Goal: Information Seeking & Learning: Find specific fact

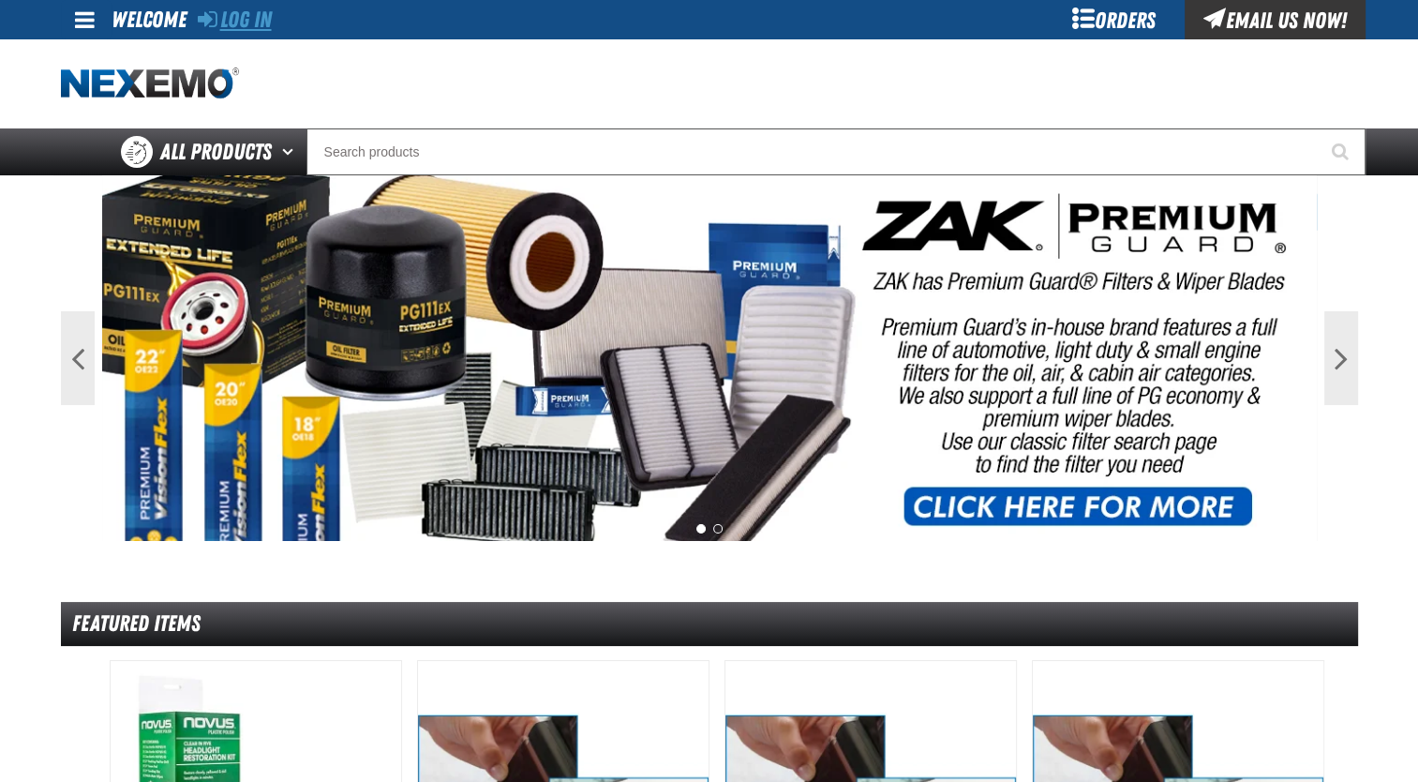
click at [236, 27] on link "Log In" at bounding box center [235, 20] width 74 height 26
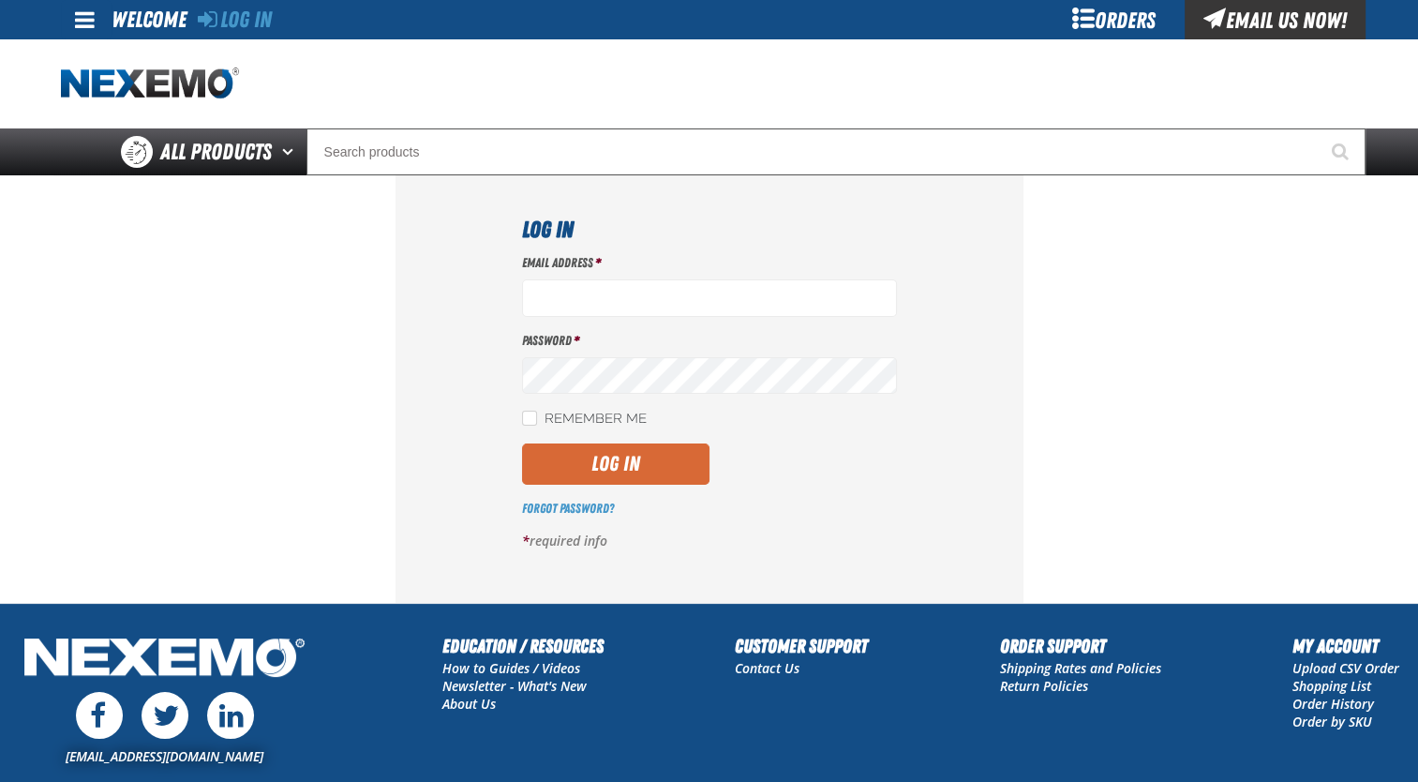
type input "jmolina@zakproducts.com"
click at [634, 479] on button "Log In" at bounding box center [615, 463] width 187 height 41
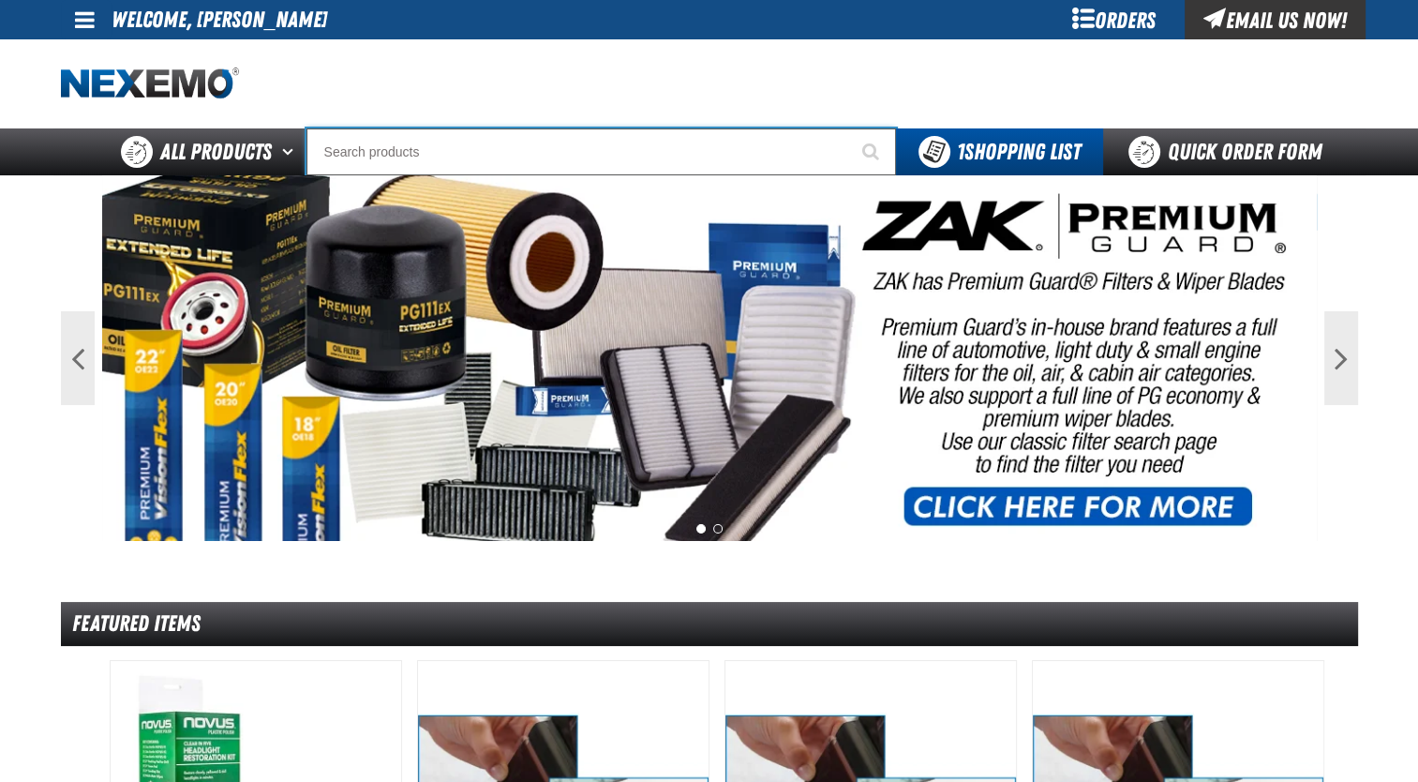
click at [432, 155] on input "Search" at bounding box center [601, 151] width 590 height 47
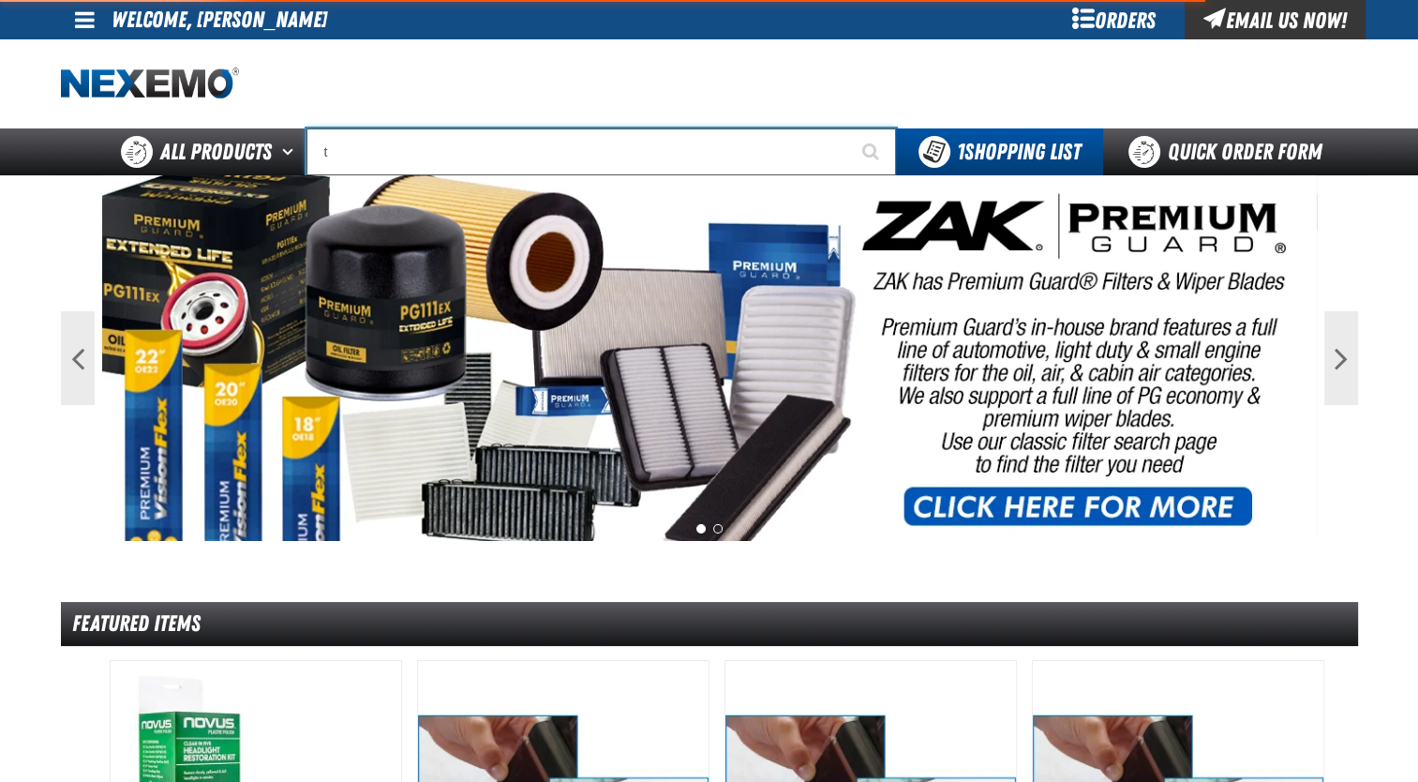
type input "tb"
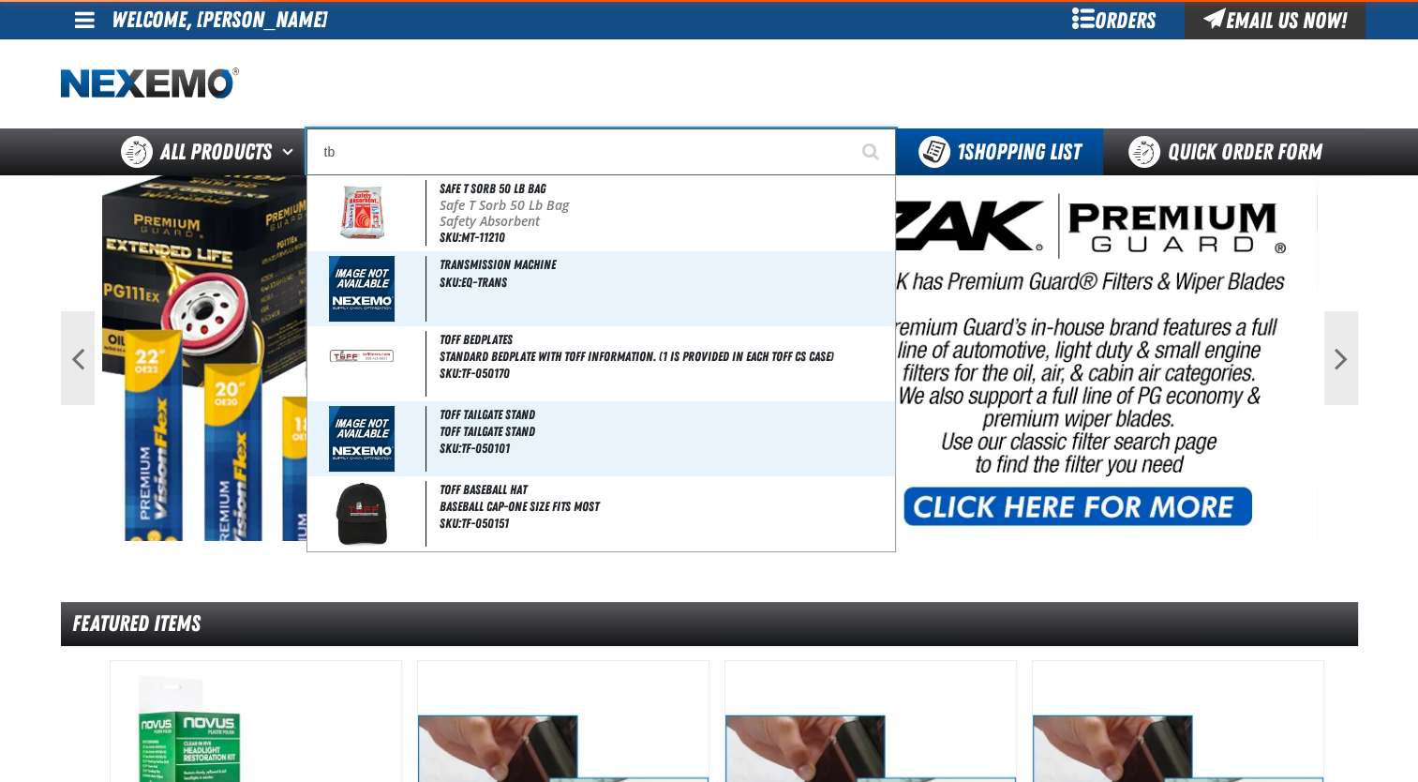
type input "tb Fresh (32 oz bottle)"
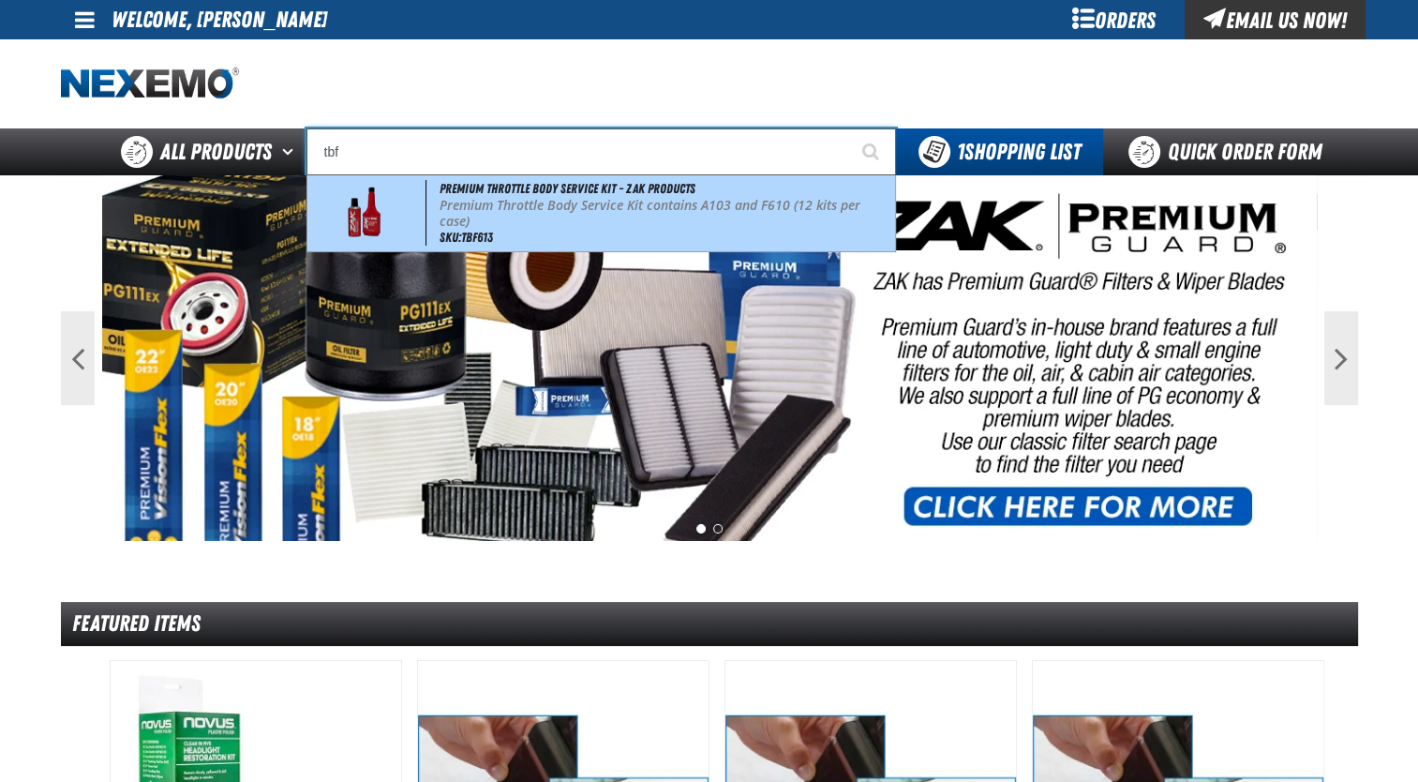
click at [467, 219] on p "Premium Throttle Body Service Kit contains A103 and F610 (12 kits per case)" at bounding box center [665, 214] width 451 height 32
type input "Premium Throttle Body Service Kit - ZAK Products"
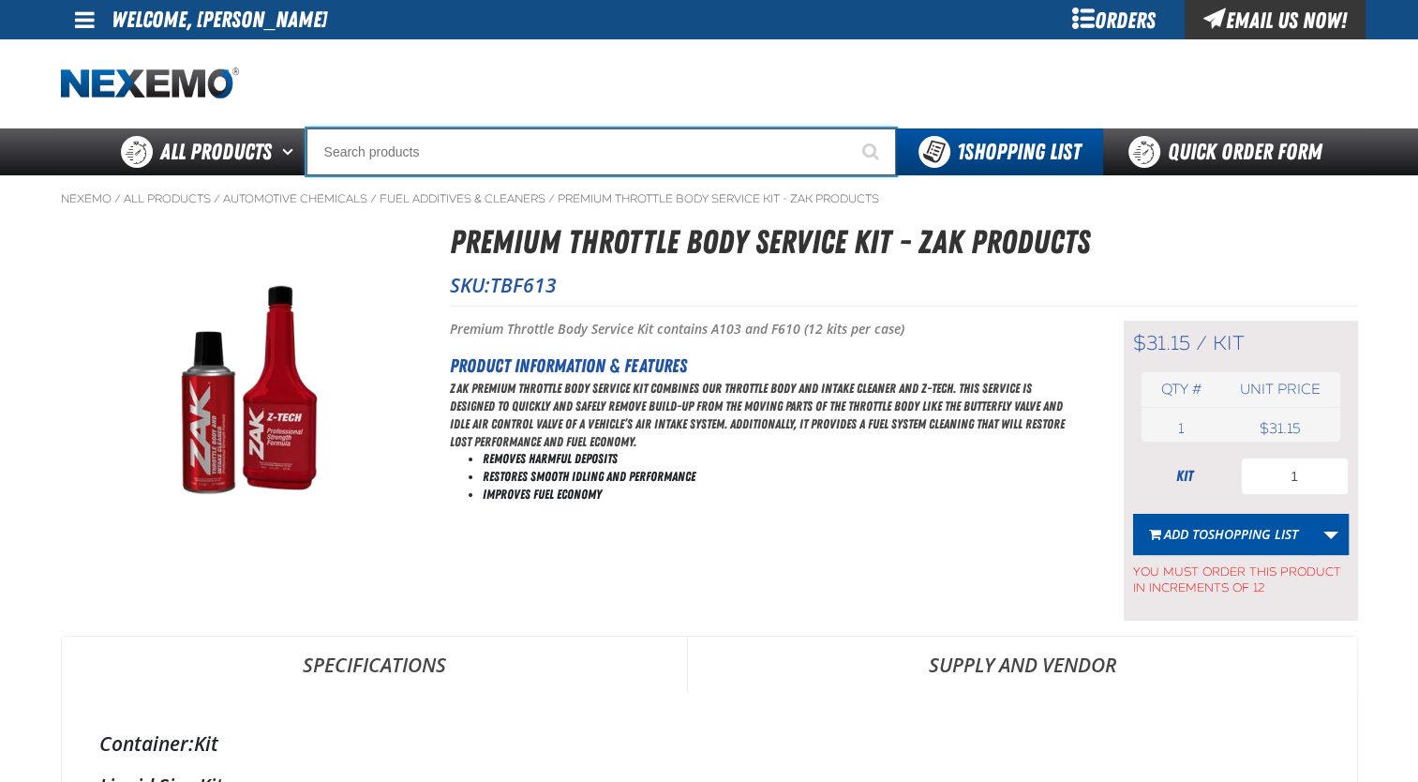
click at [419, 143] on input "Search" at bounding box center [601, 151] width 590 height 47
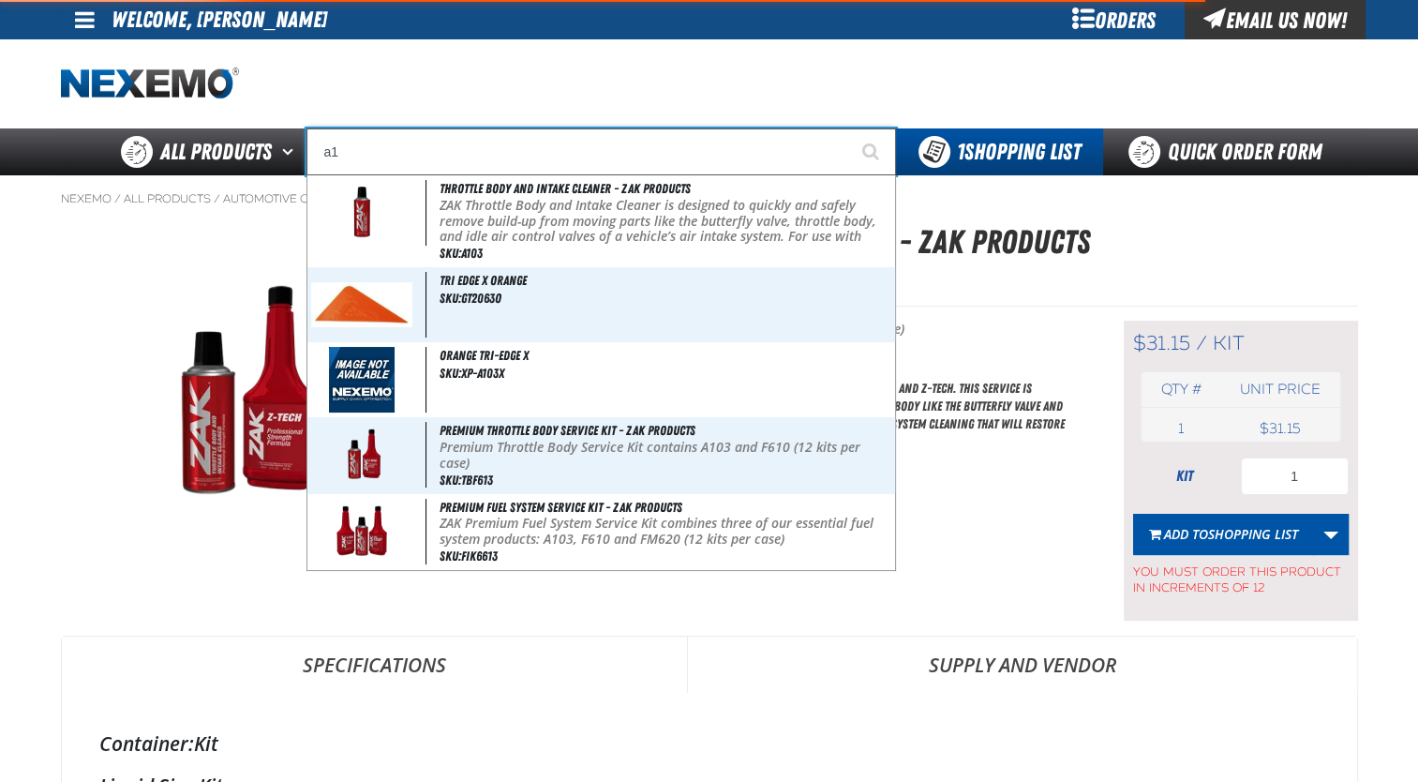
type input "a"
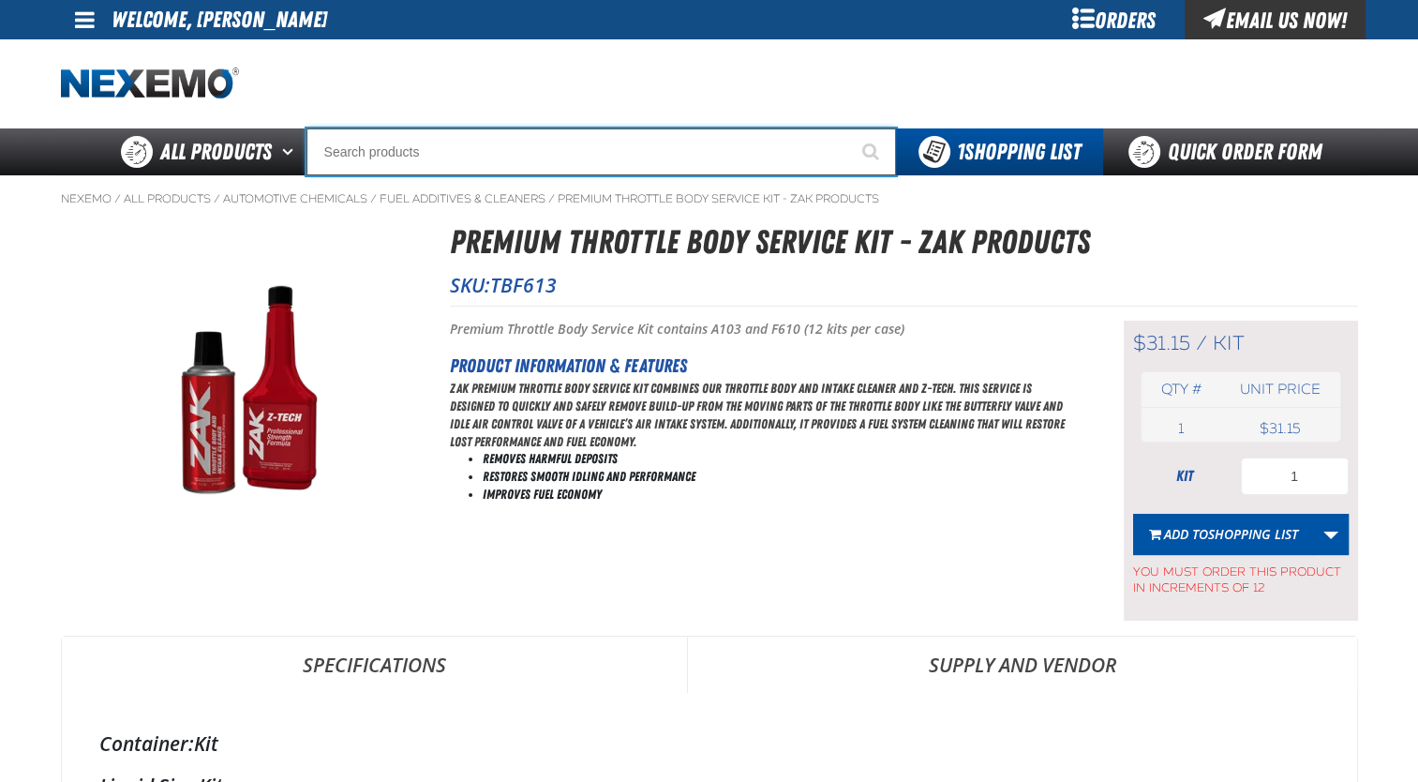
click at [712, 154] on input "Search" at bounding box center [601, 151] width 590 height 47
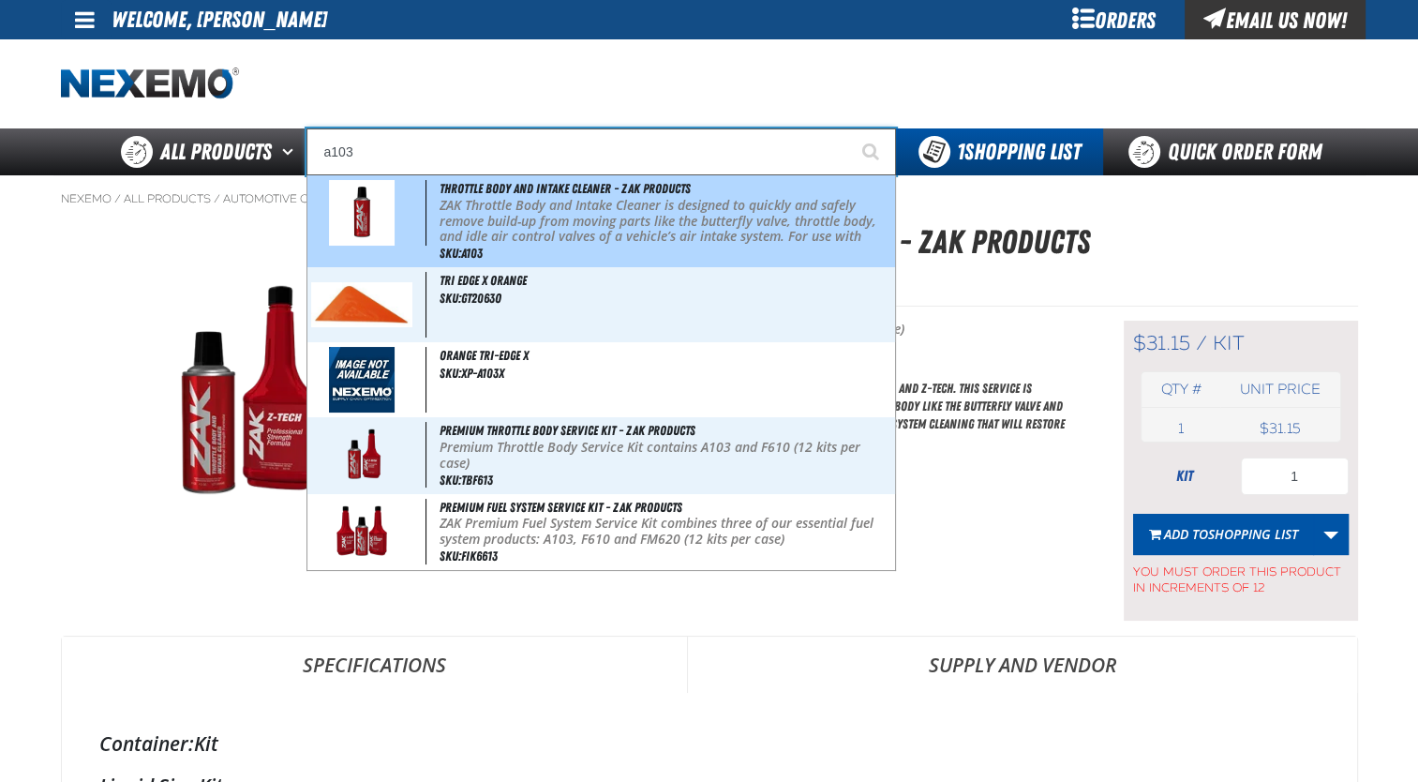
click at [709, 197] on div "Throttle Body and Intake Cleaner - ZAK Products ZAK Throttle Body and Intake Cl…" at bounding box center [601, 221] width 588 height 92
type input "Throttle Body and Intake Cleaner - ZAK Products"
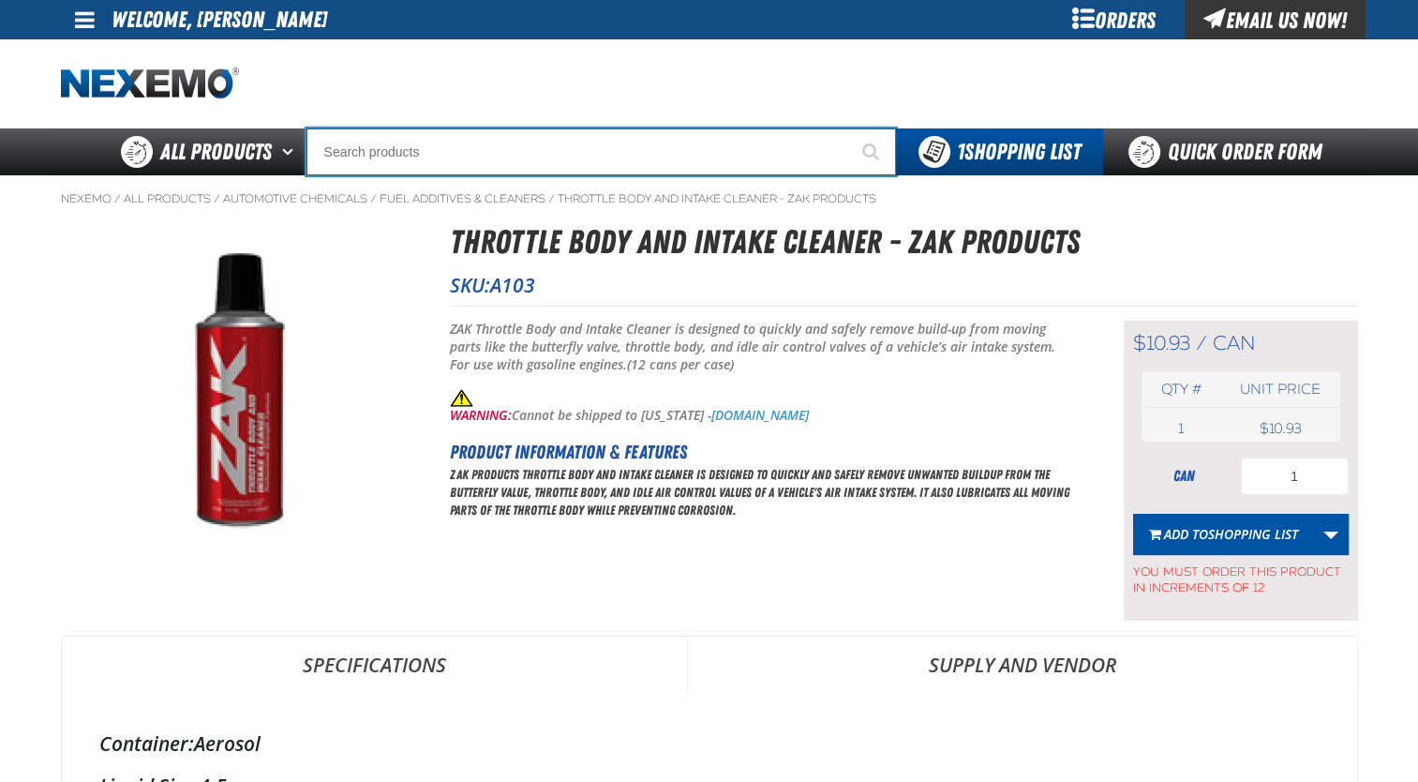
click at [637, 151] on input "Search" at bounding box center [601, 151] width 590 height 47
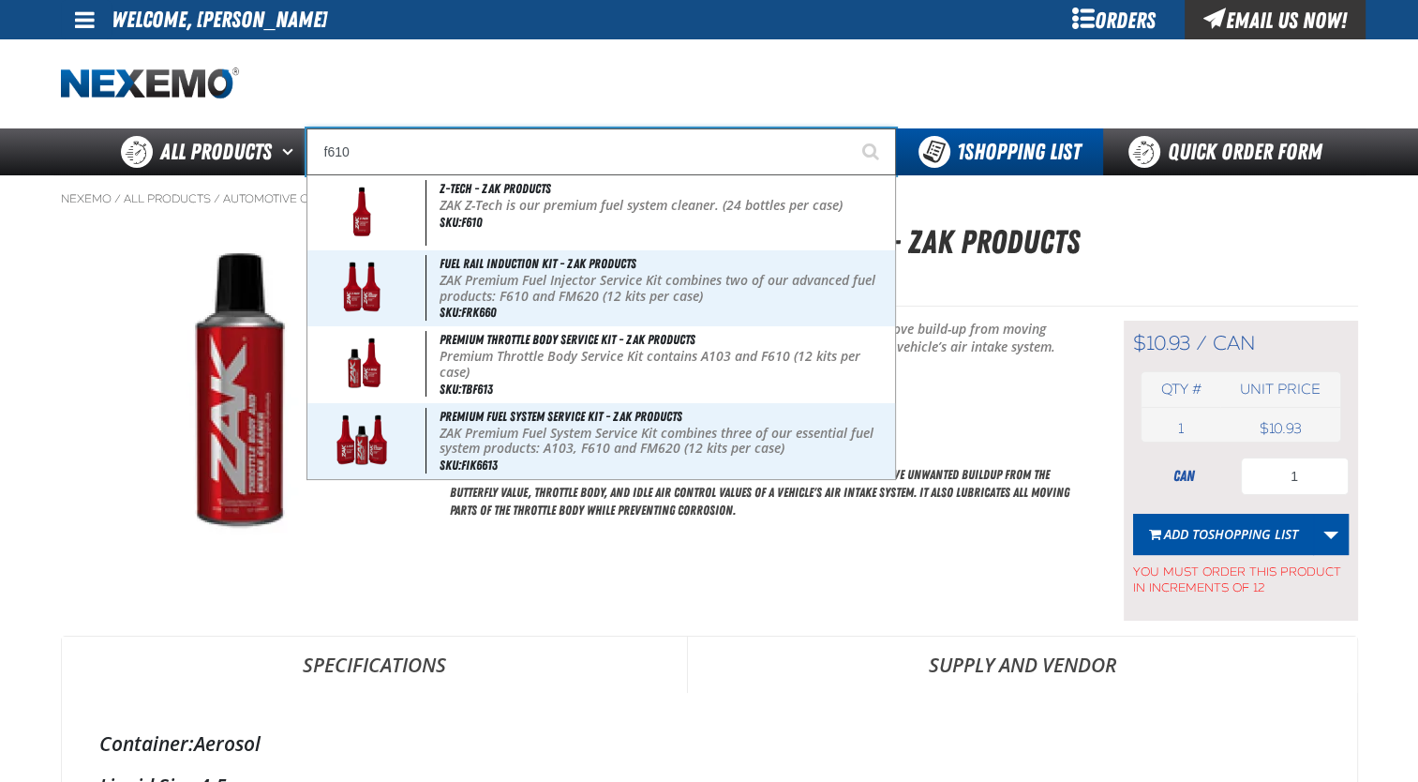
type input "f610"
click at [849, 128] on button "Start Searching" at bounding box center [872, 151] width 47 height 47
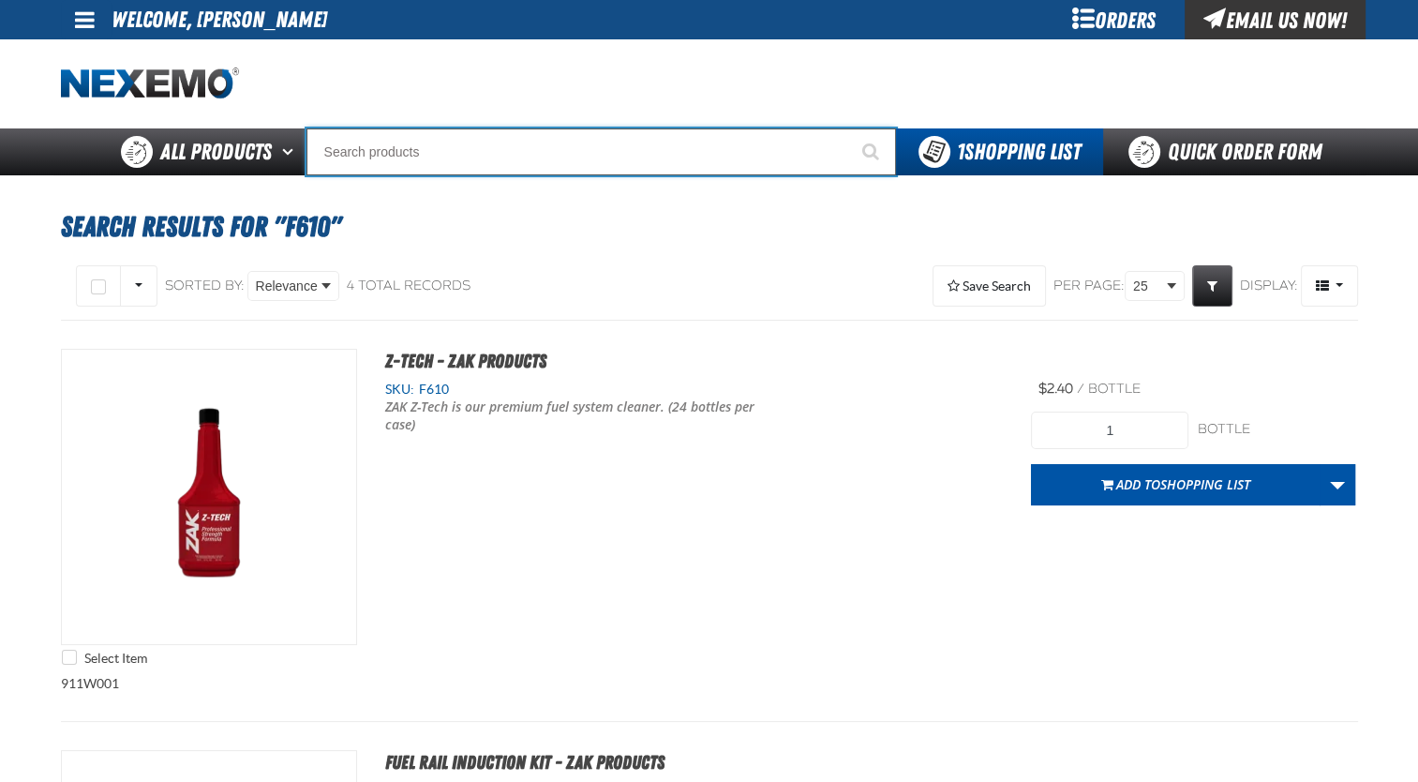
click at [469, 166] on input "Search" at bounding box center [601, 151] width 590 height 47
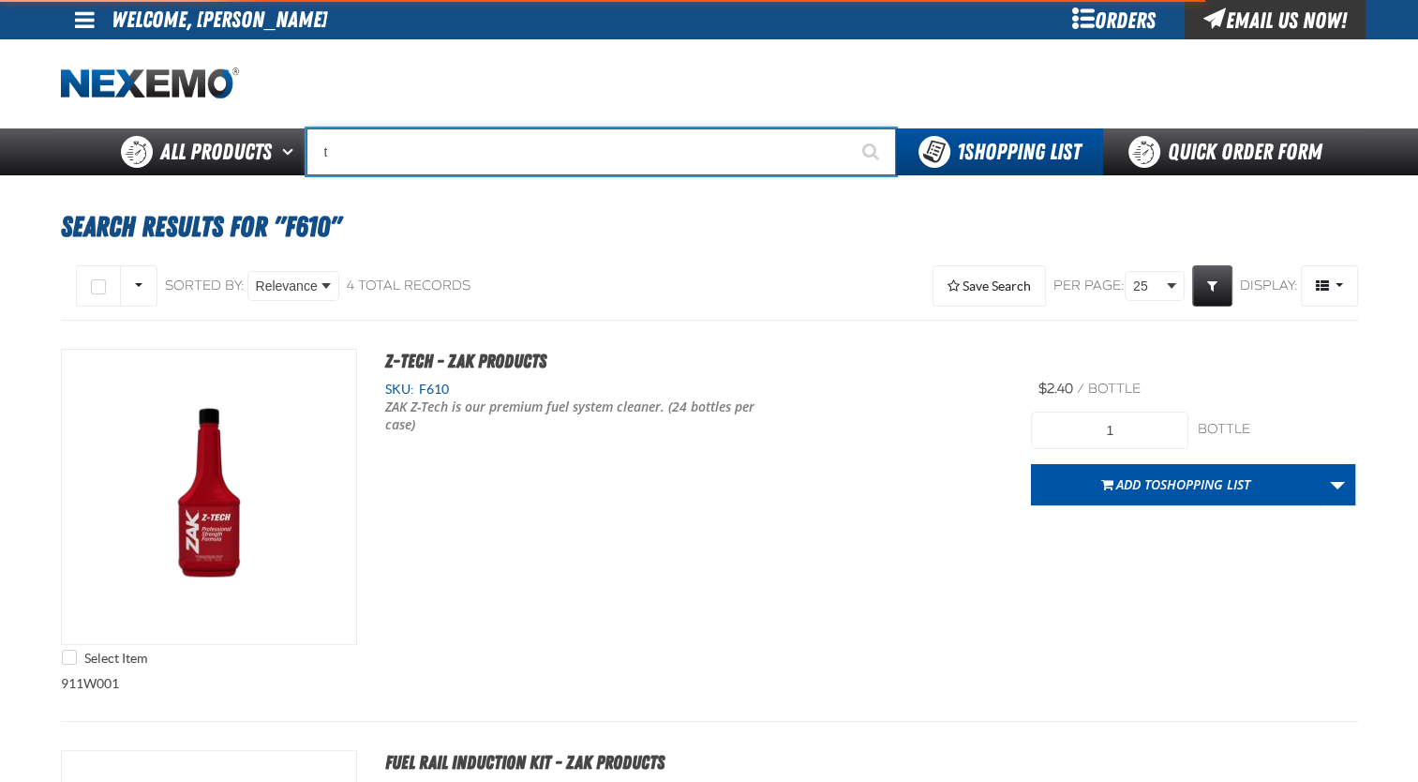
type input "tb"
type input "tb Fresh (32 oz bottle)"
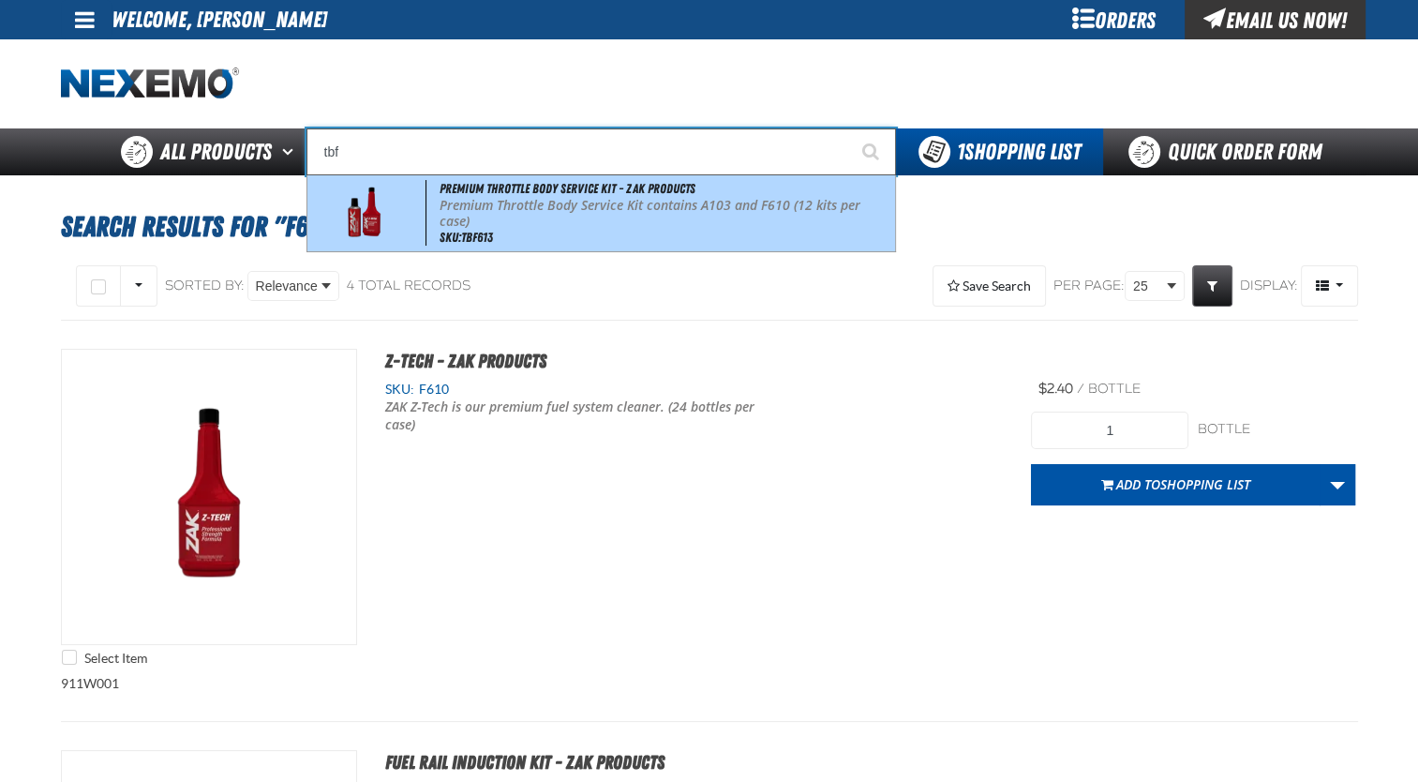
click at [499, 210] on p "Premium Throttle Body Service Kit contains A103 and F610 (12 kits per case)" at bounding box center [665, 214] width 451 height 32
type input "Premium Throttle Body Service Kit - ZAK Products"
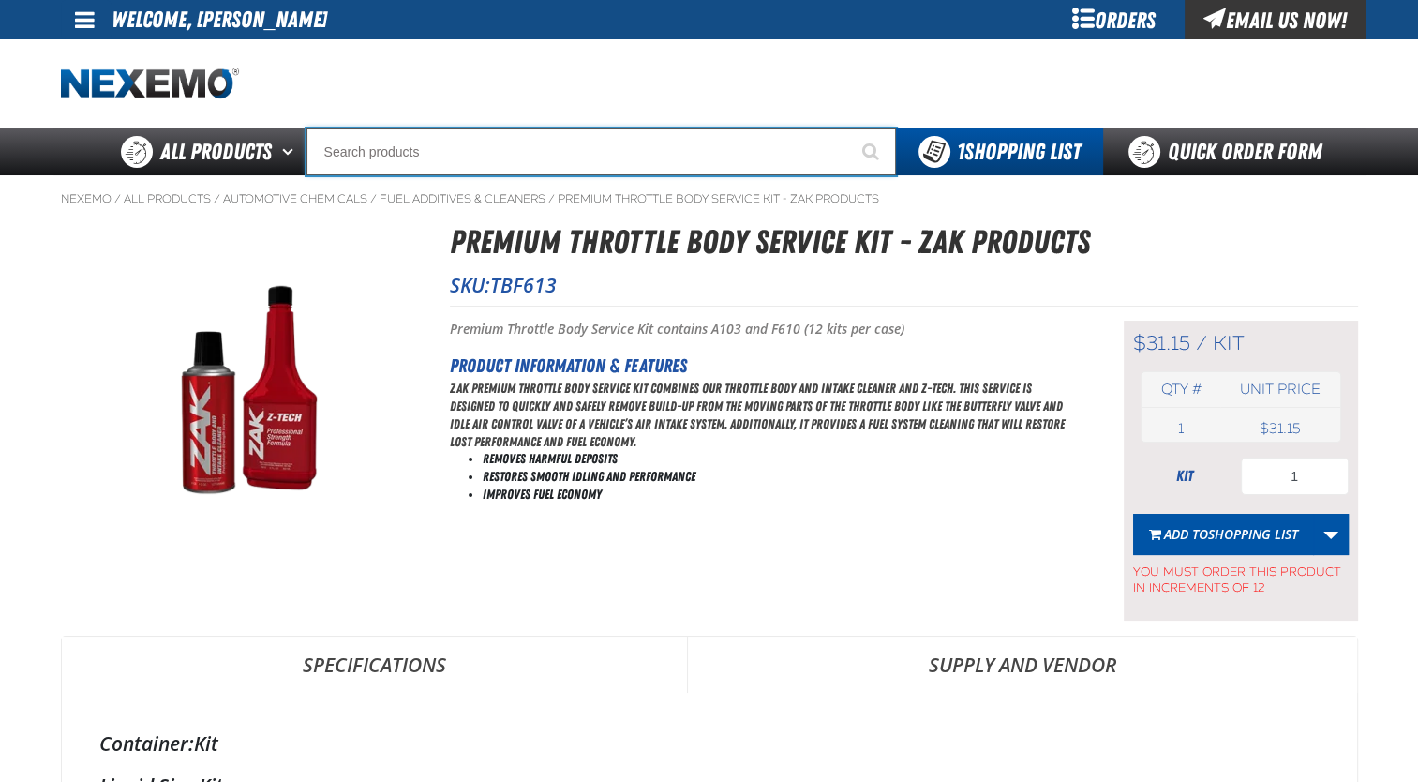
click at [718, 167] on input "Search" at bounding box center [601, 151] width 590 height 47
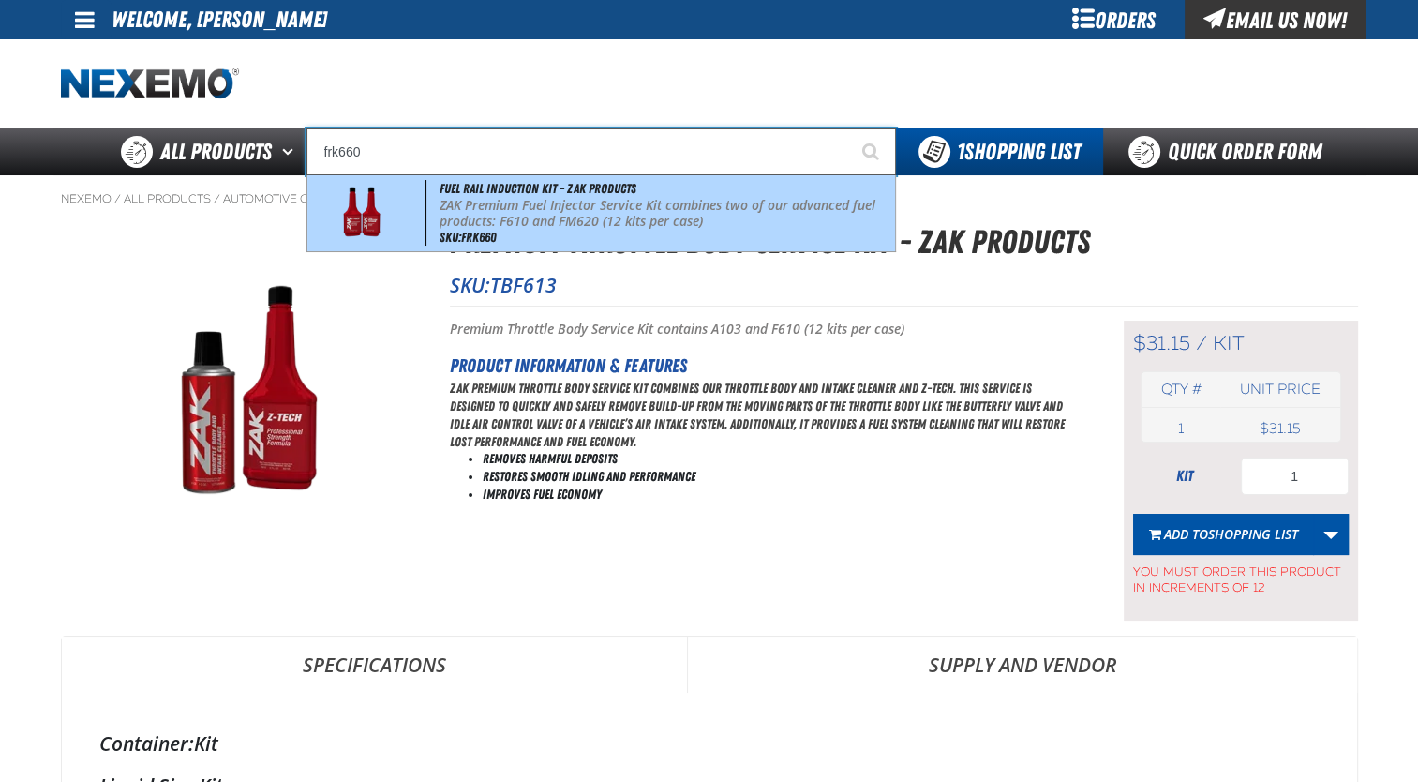
click at [716, 220] on p "ZAK Premium Fuel Injector Service Kit combines two of our advanced fuel product…" at bounding box center [665, 214] width 451 height 32
type input "Fuel Rail Induction Kit - ZAK Products"
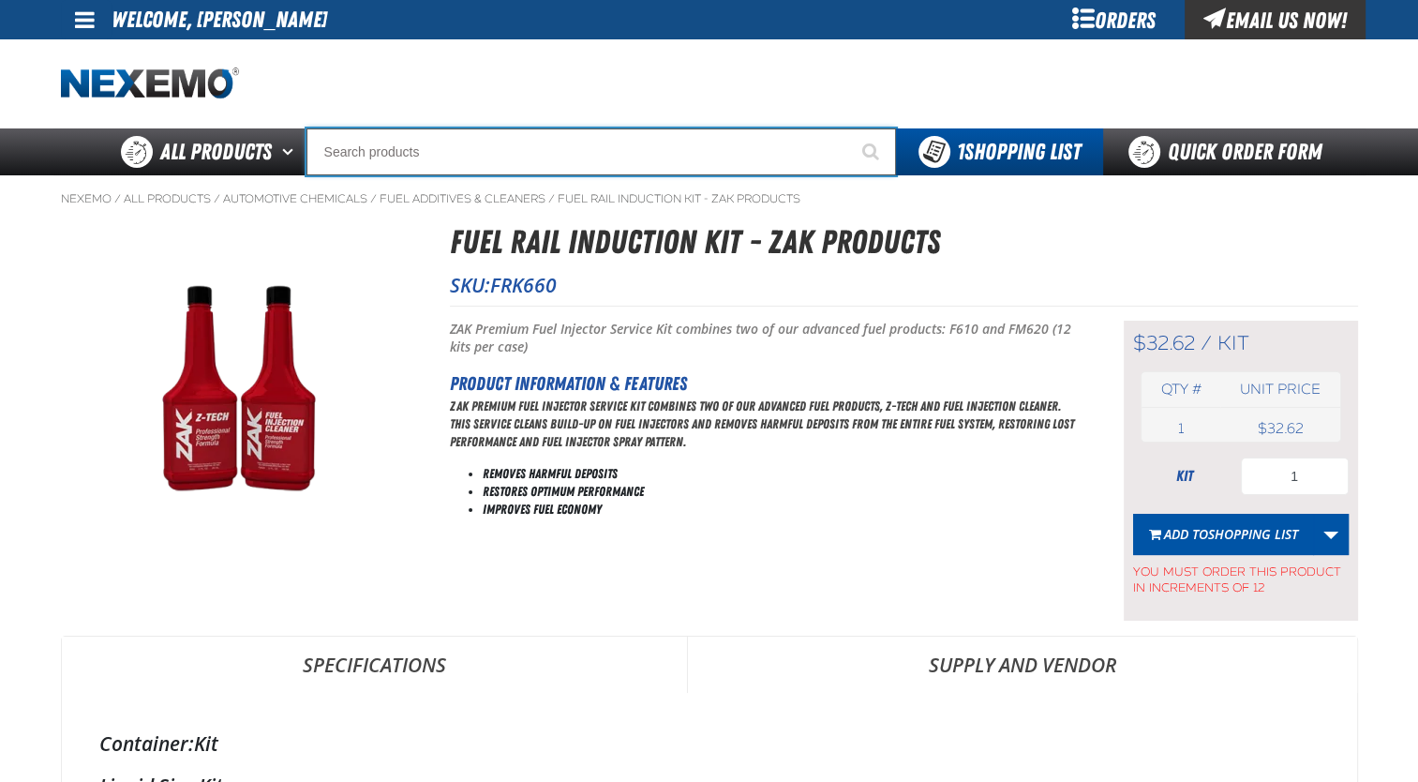
click at [701, 146] on input "Search" at bounding box center [601, 151] width 590 height 47
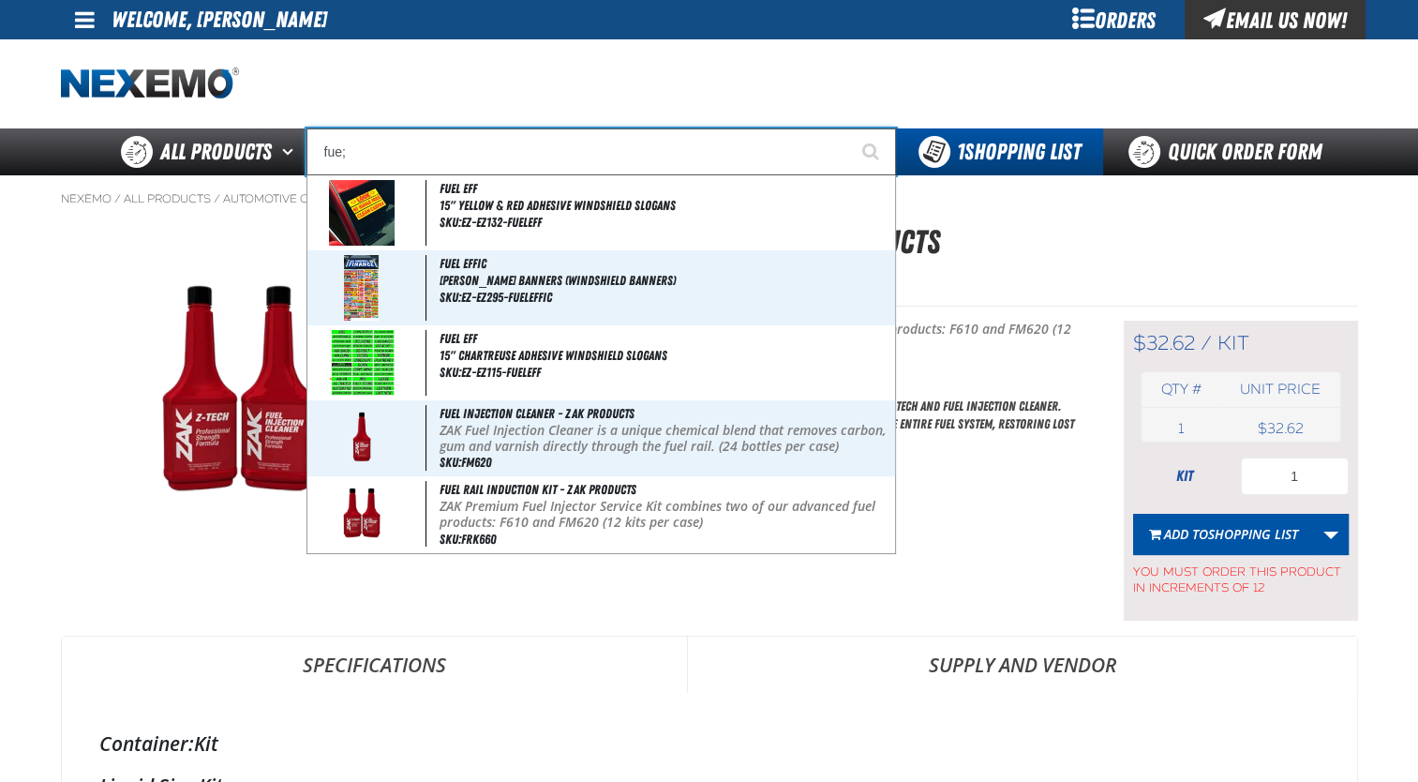
type input "fue"
type input "fueL EFF"
type input "fue"
type input "fueL EFF"
type input "fuel"
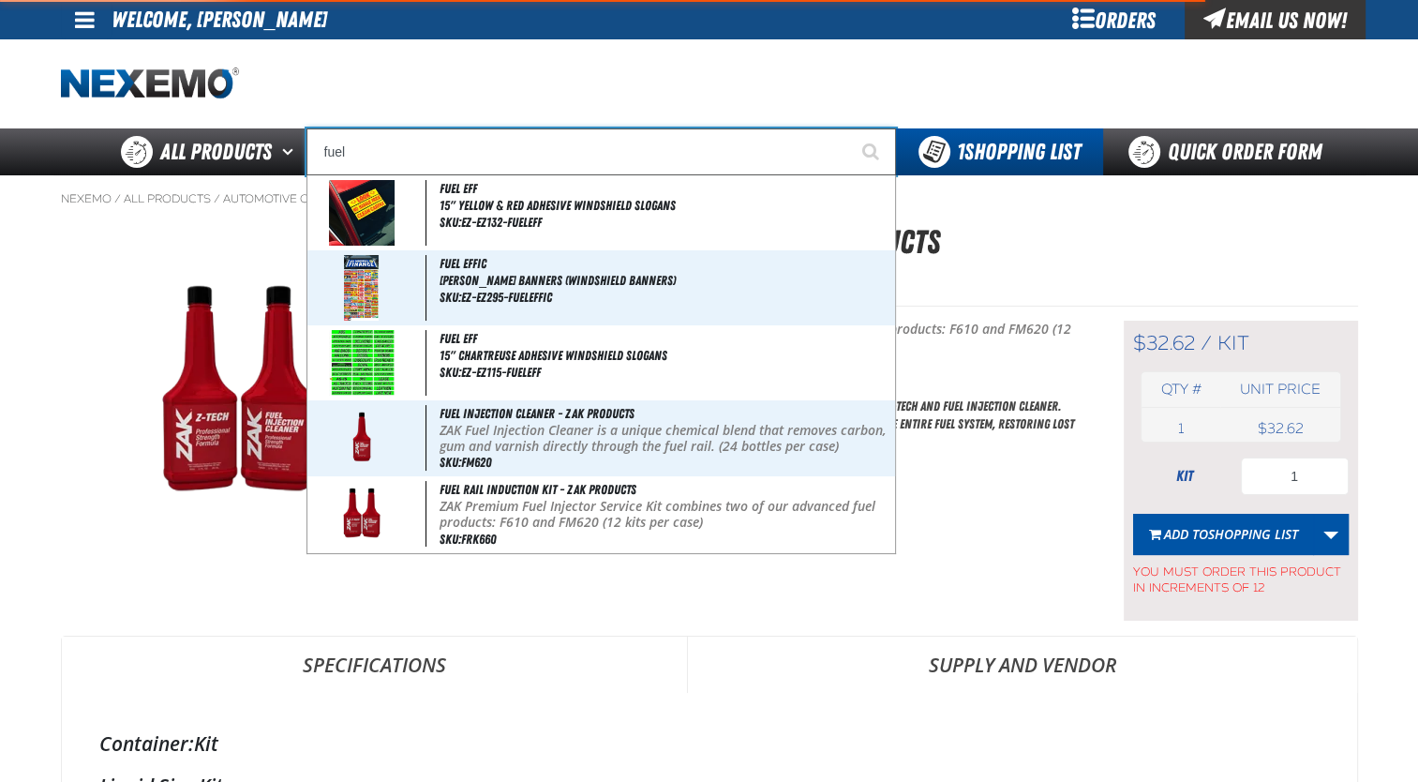
type input "fuel EFFIC"
type input "fuel"
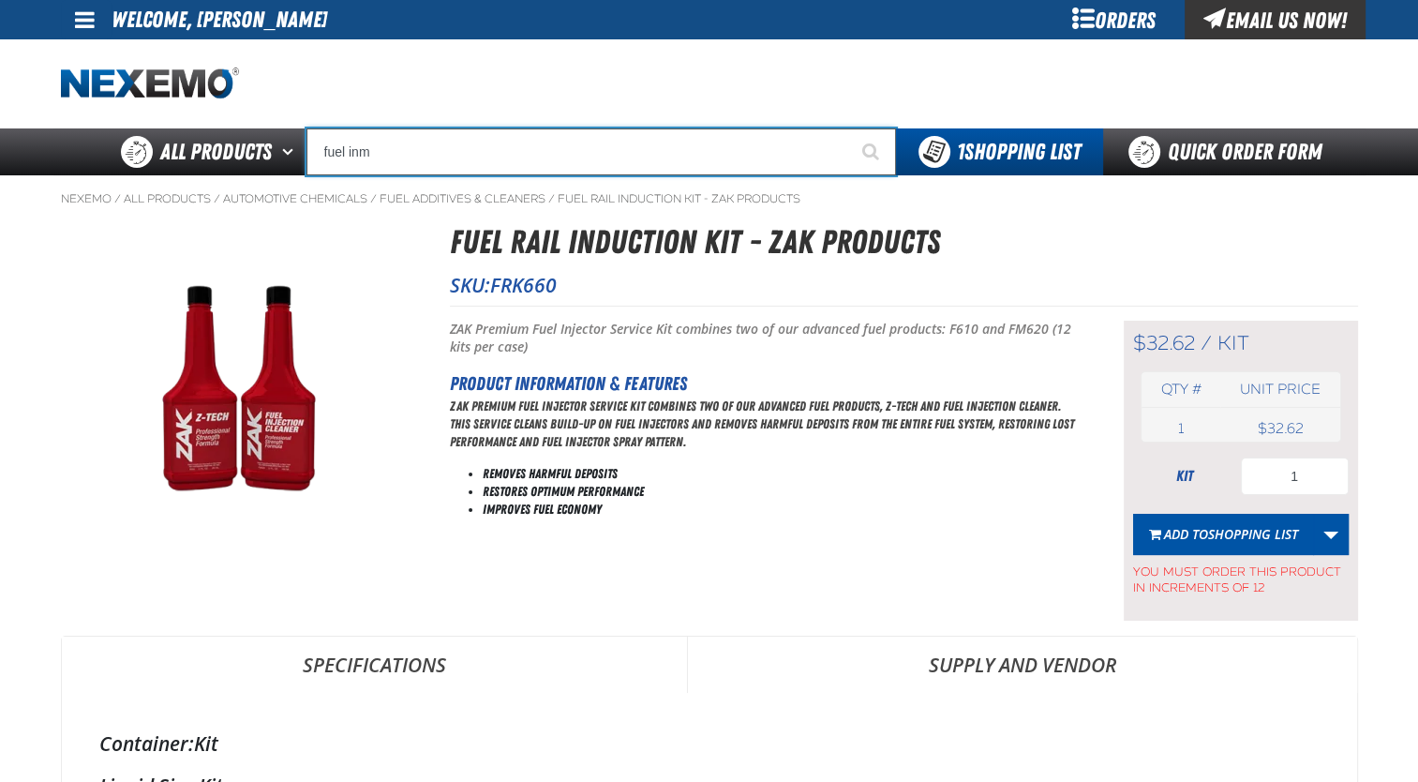
type input "fuel in"
type input "fuel injection Cleaner - ZAK Products"
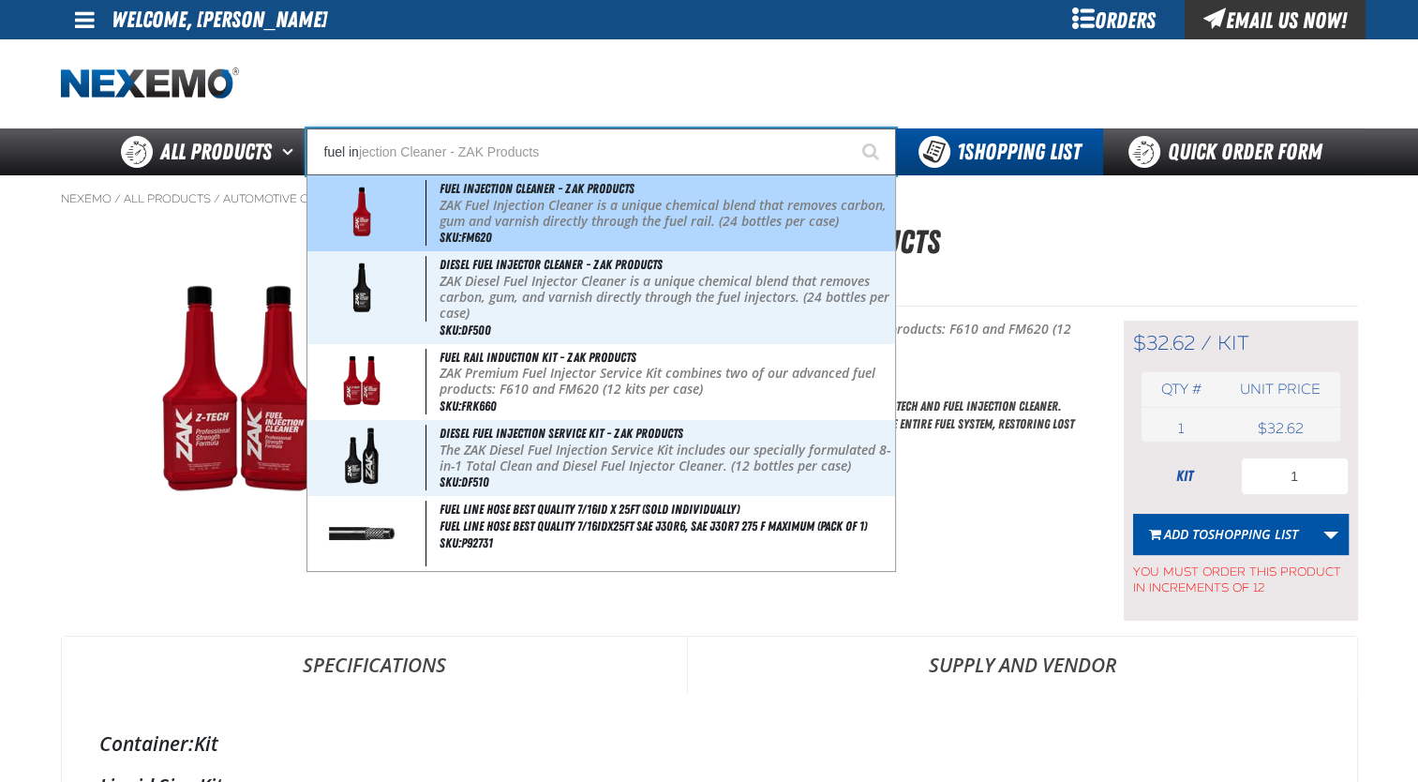
click at [670, 221] on p "ZAK Fuel Injection Cleaner is a unique chemical blend that removes carbon, gum …" at bounding box center [665, 214] width 451 height 32
type input "Fuel Injection Cleaner - ZAK Products"
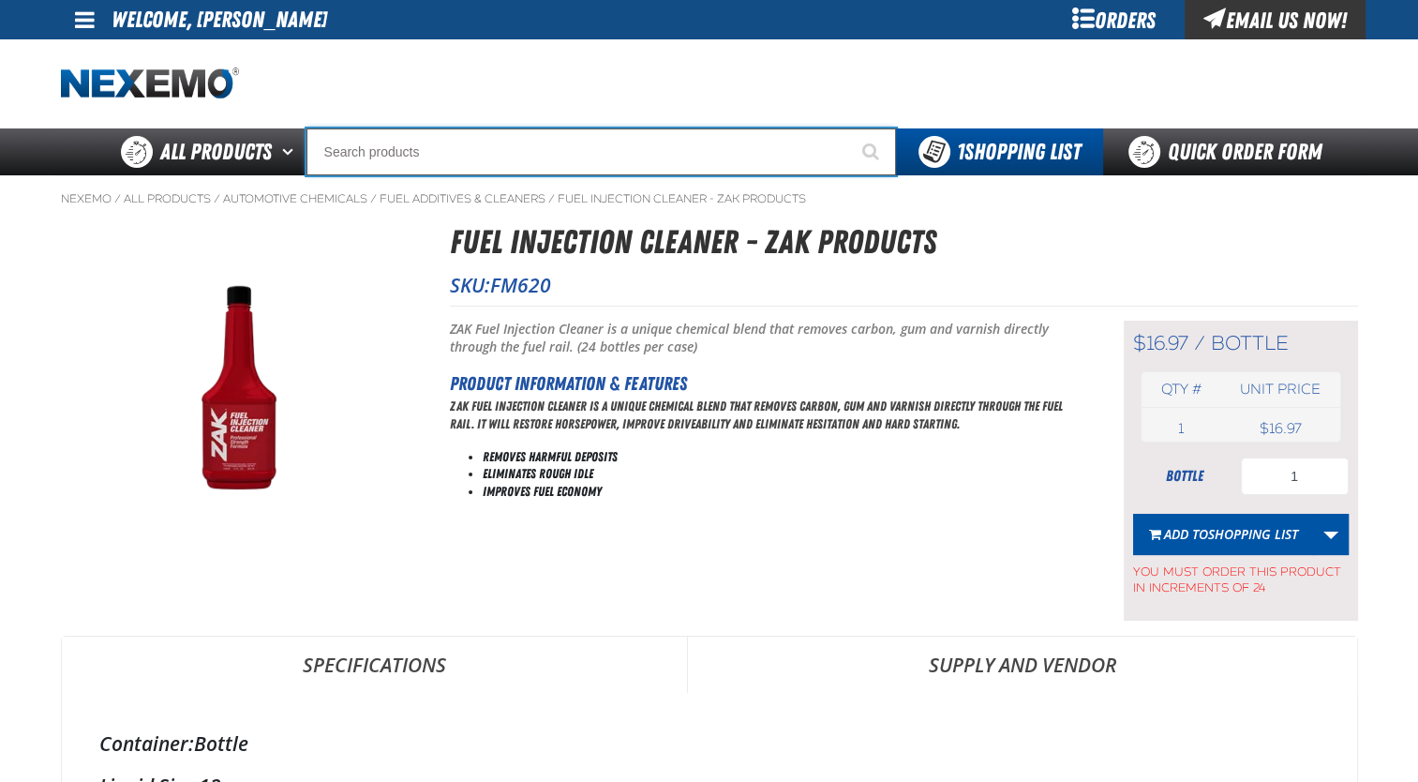
click at [465, 160] on input "Search" at bounding box center [601, 151] width 590 height 47
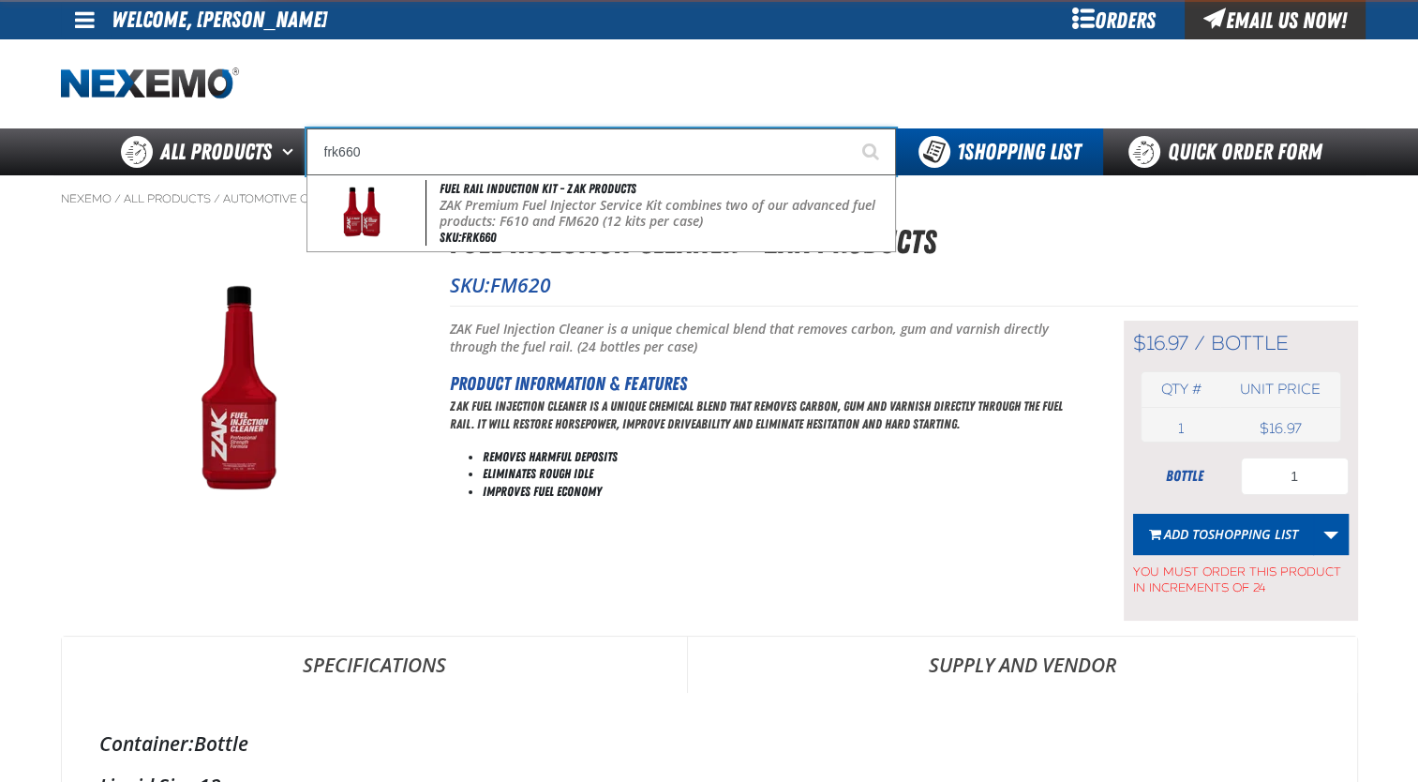
type input "frk660"
click at [849, 128] on button "Start Searching" at bounding box center [872, 151] width 47 height 47
